Goal: Transaction & Acquisition: Purchase product/service

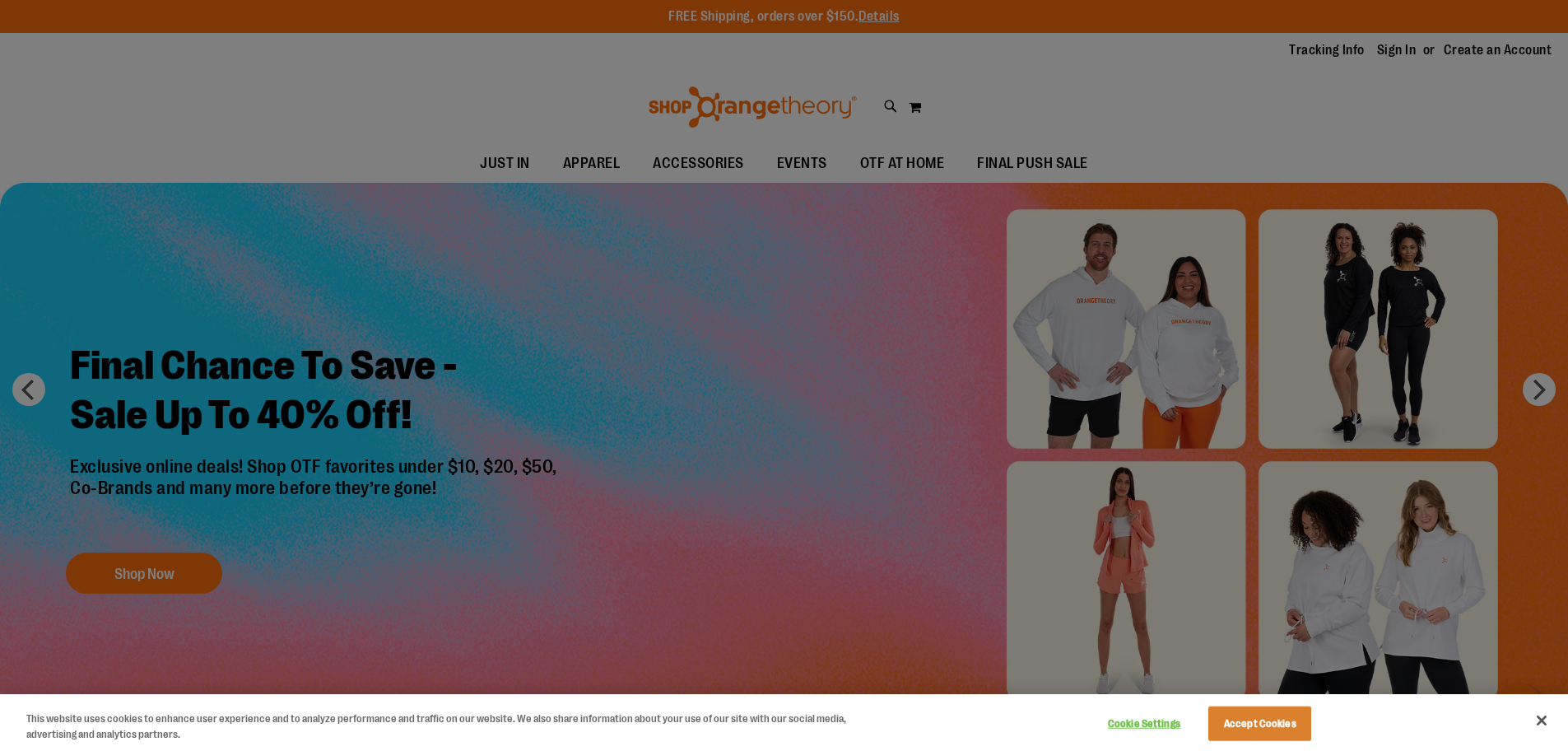
click at [584, 168] on div at bounding box center [784, 375] width 1568 height 751
drag, startPoint x: 584, startPoint y: 168, endPoint x: 1241, endPoint y: 715, distance: 854.9
click at [584, 169] on div at bounding box center [784, 375] width 1568 height 751
click at [1240, 716] on button "Accept Cookies" at bounding box center [1260, 724] width 103 height 35
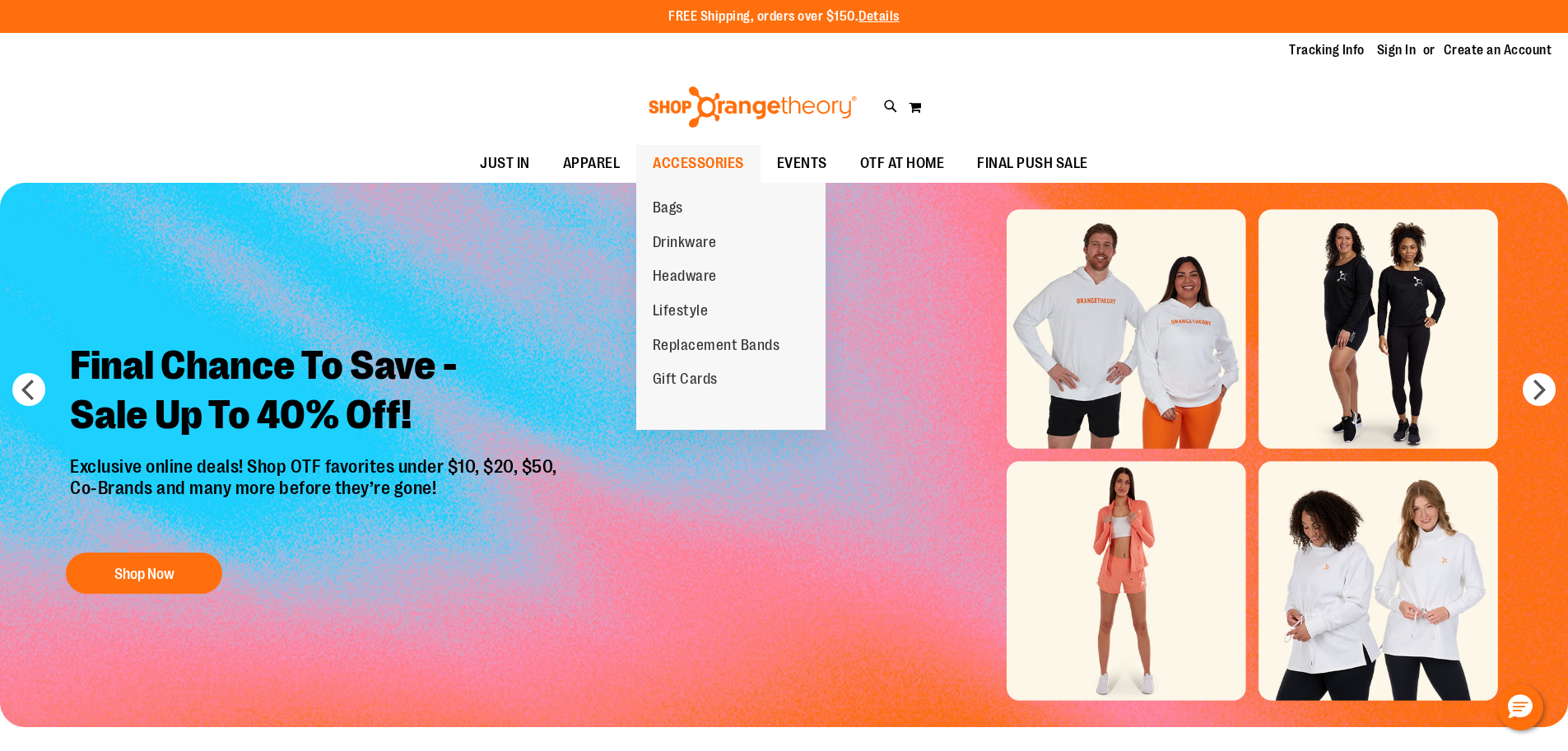
click at [725, 183] on ul "Bags Drinkware Headware Lifestyle Replacement Bands Gift Cards" at bounding box center [731, 306] width 189 height 247
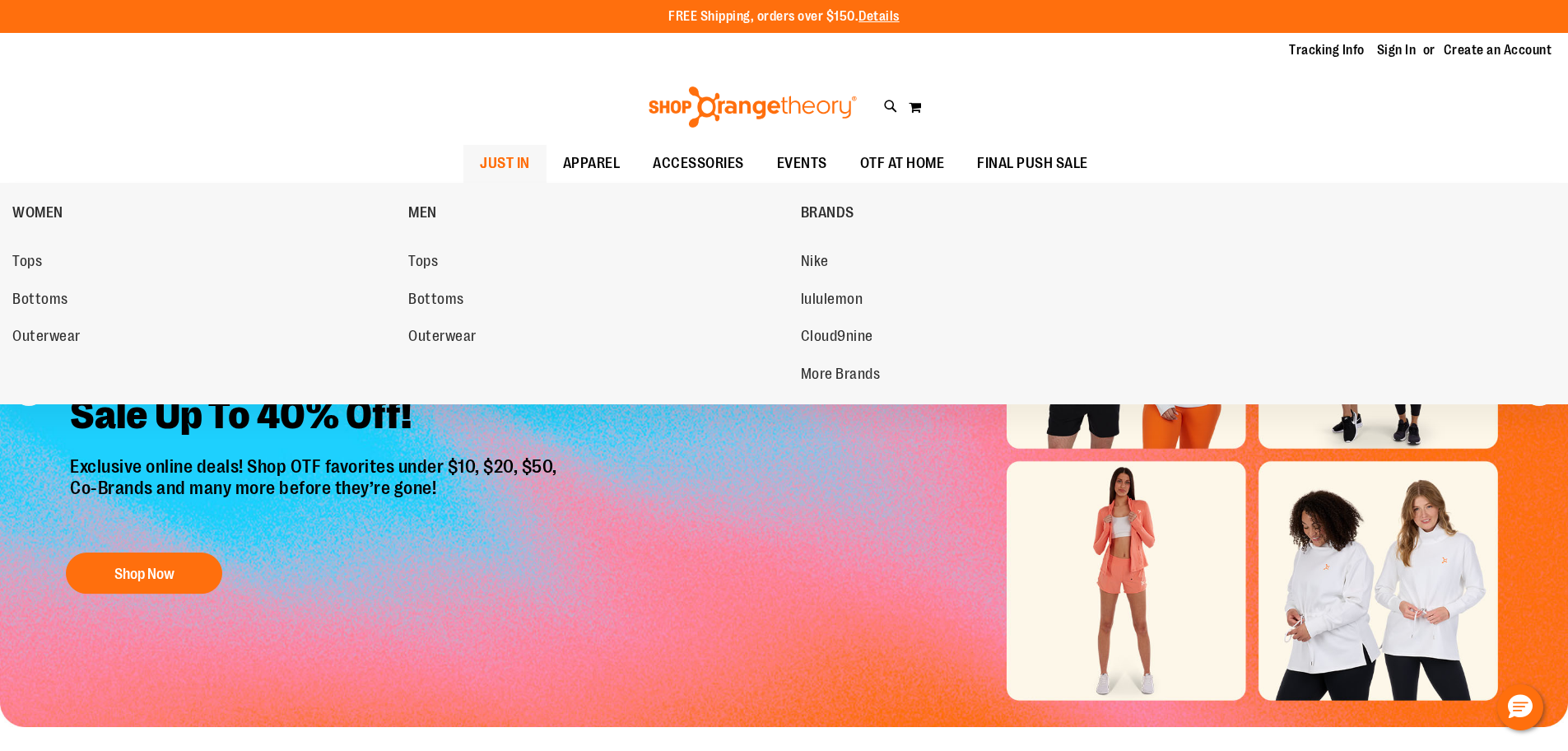
drag, startPoint x: 617, startPoint y: 166, endPoint x: 532, endPoint y: 166, distance: 85.0
click at [533, 166] on ul "JUST IN JUST IN Balanced Basics New for Women New for Men New Accessories New B…" at bounding box center [784, 164] width 1568 height 38
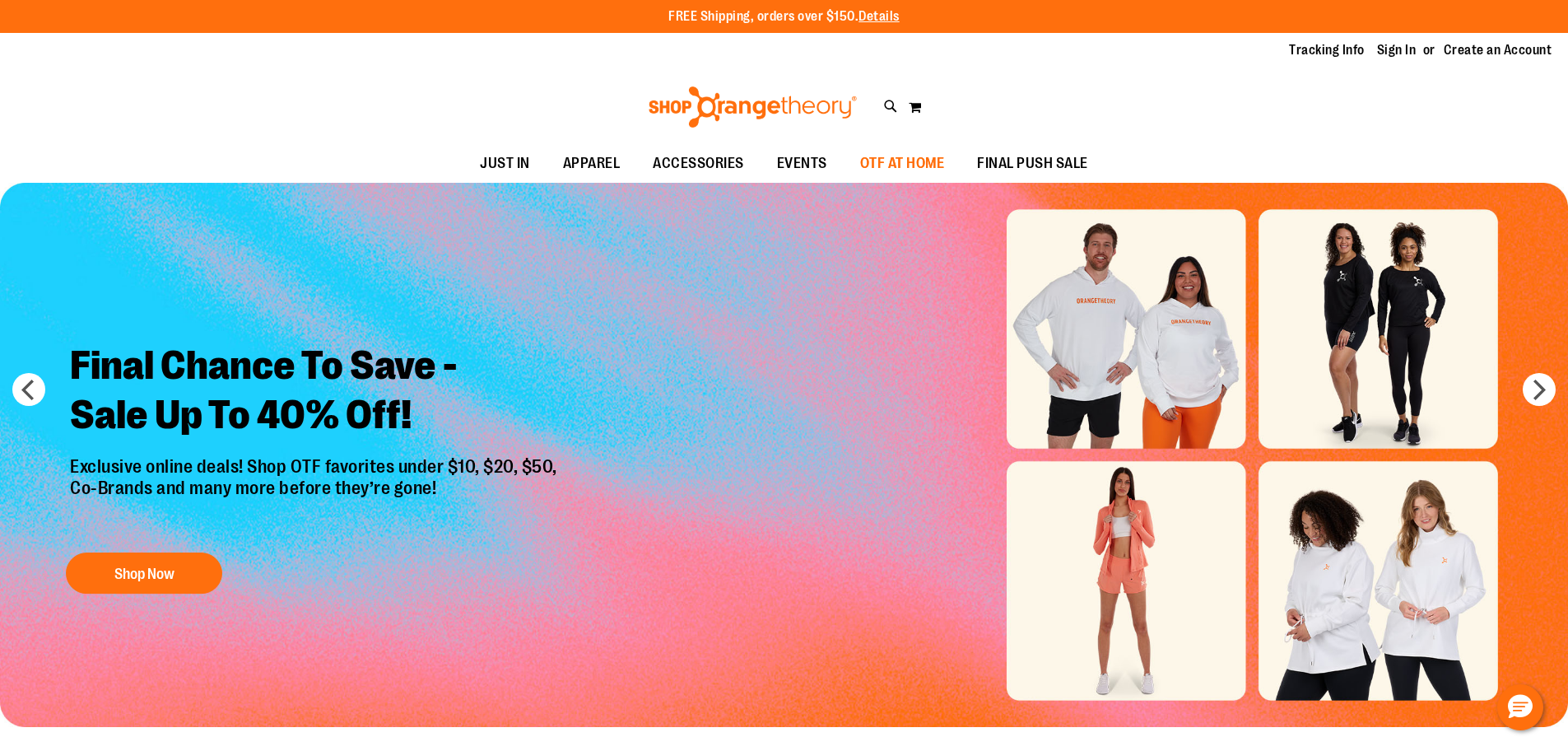
drag, startPoint x: 531, startPoint y: 166, endPoint x: 895, endPoint y: 158, distance: 364.1
click at [895, 158] on ul "JUST IN JUST IN Balanced Basics New for Women New for Men New Accessories New B…" at bounding box center [784, 164] width 1568 height 38
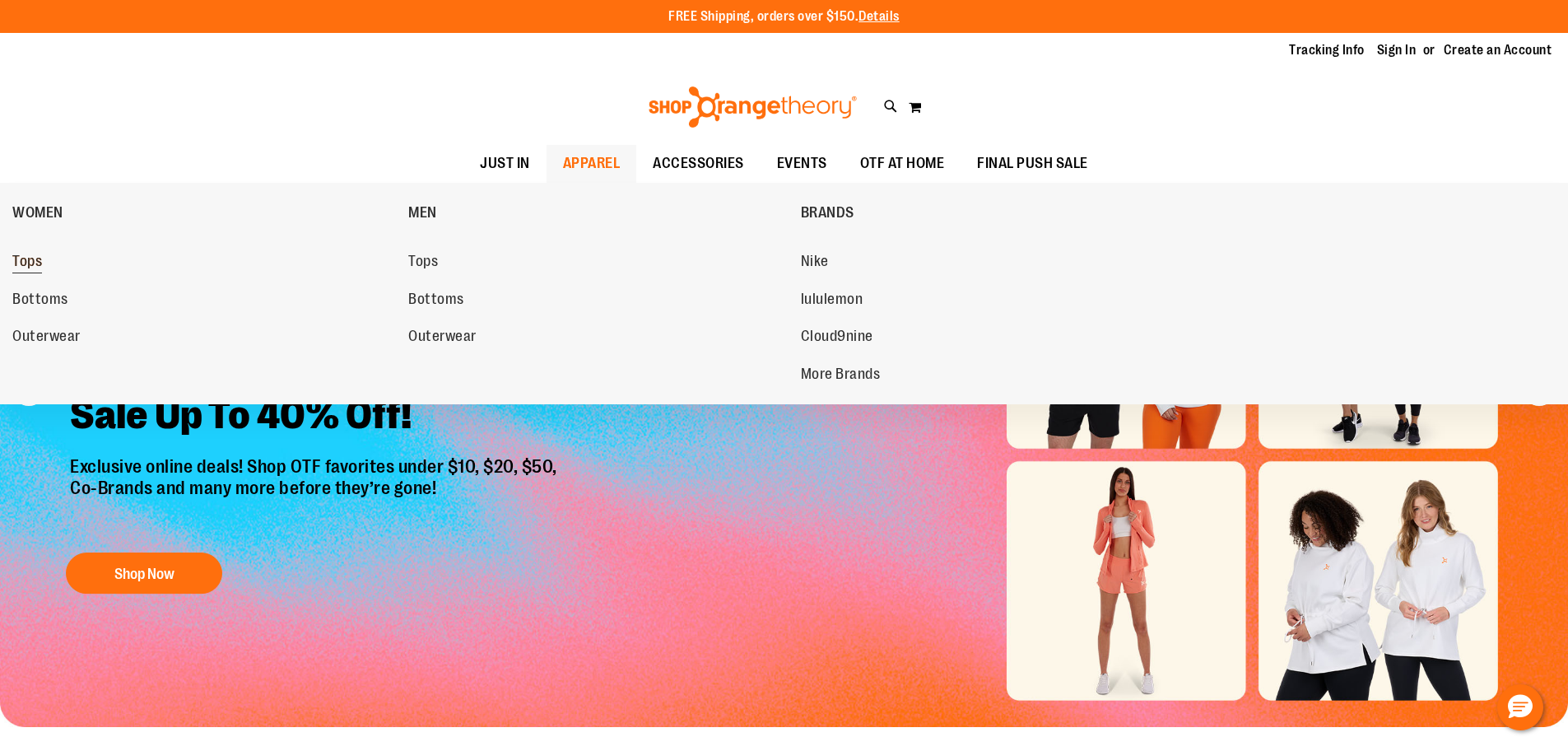
click at [18, 265] on span "Tops" at bounding box center [27, 263] width 30 height 21
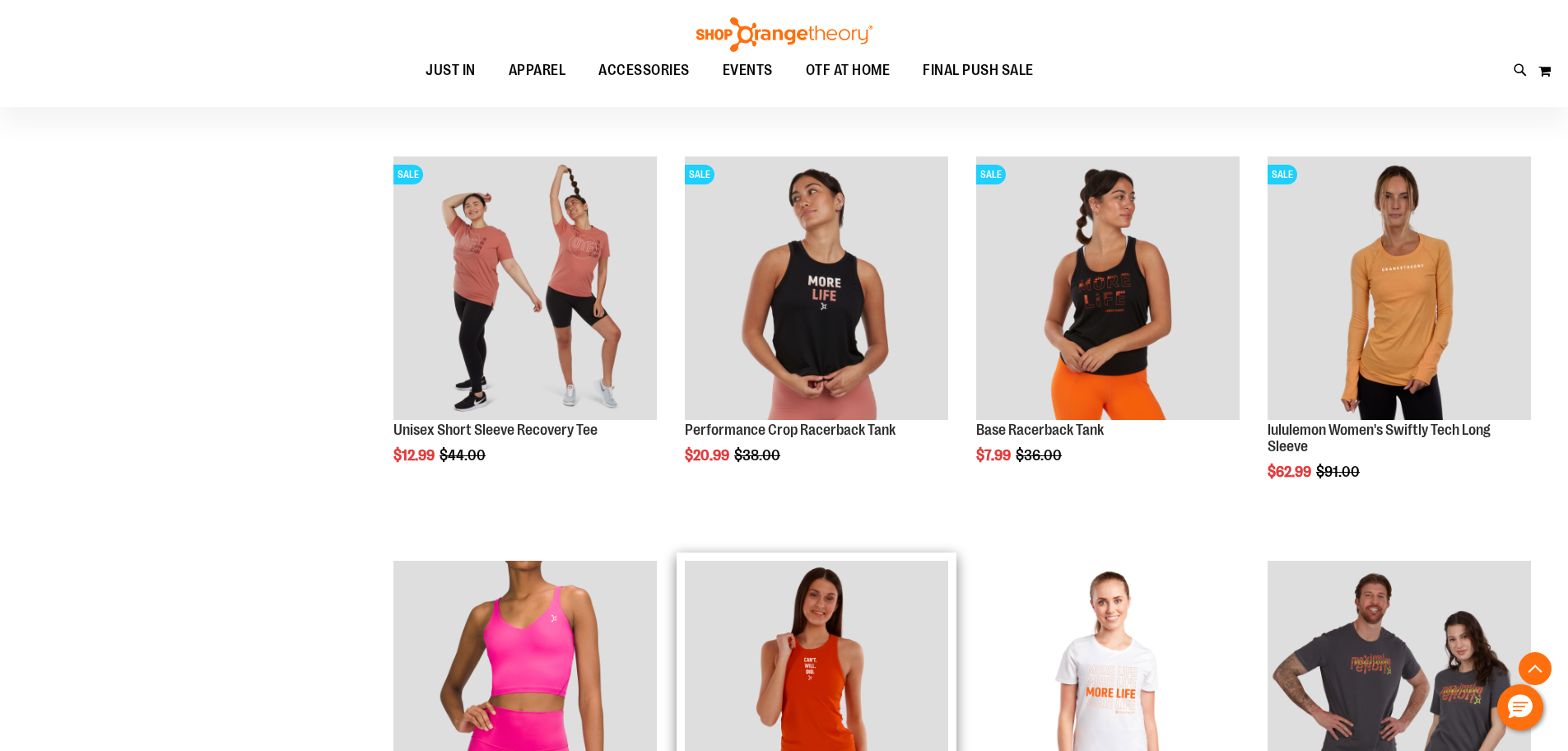
scroll to position [1152, 0]
